Goal: Find specific page/section: Find specific page/section

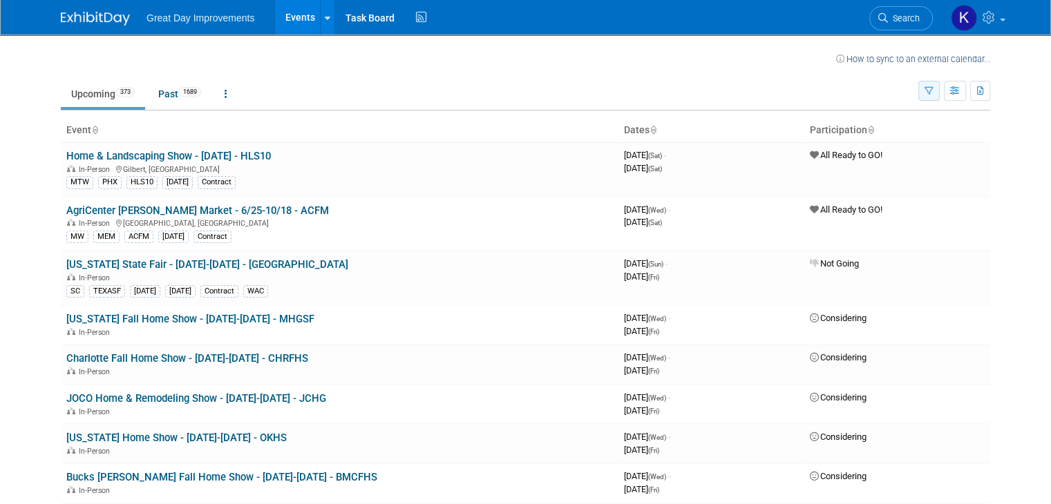
click at [933, 93] on icon "button" at bounding box center [928, 91] width 9 height 9
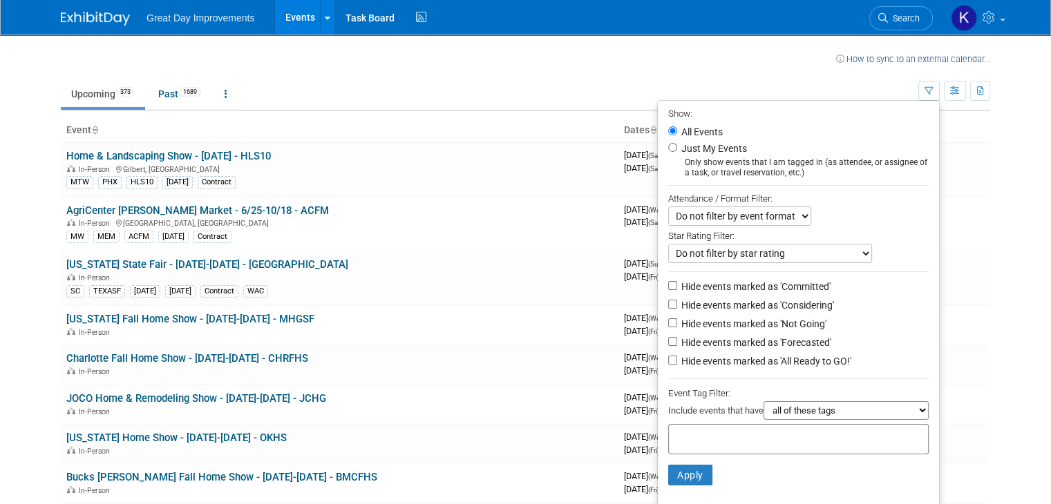
click at [714, 425] on div at bounding box center [798, 439] width 260 height 30
type input "gc"
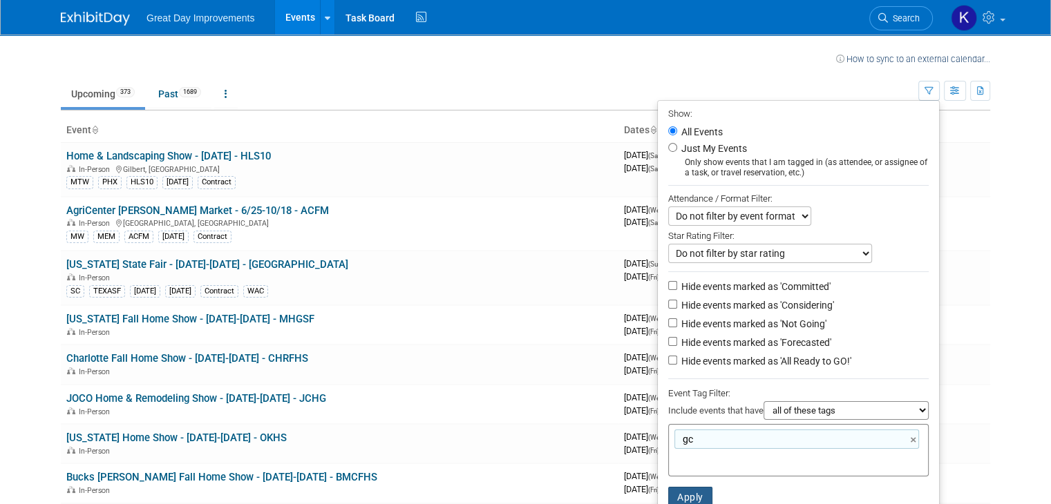
click at [707, 492] on button "Apply" at bounding box center [690, 497] width 44 height 21
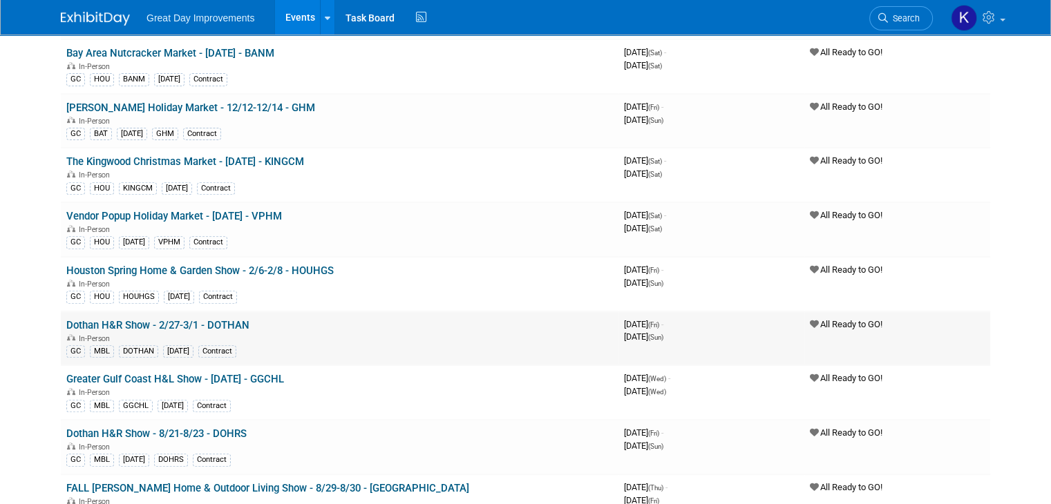
scroll to position [553, 0]
